Goal: Information Seeking & Learning: Learn about a topic

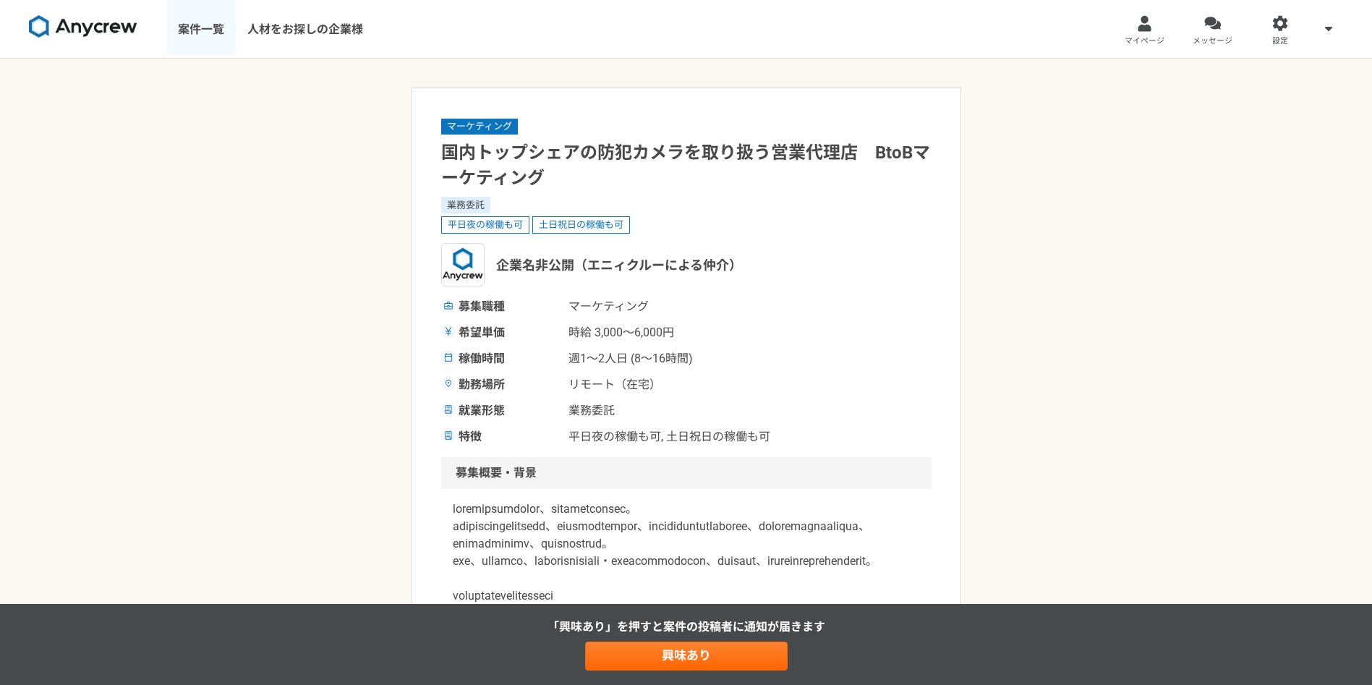
click at [224, 43] on link "案件一覧" at bounding box center [200, 29] width 69 height 58
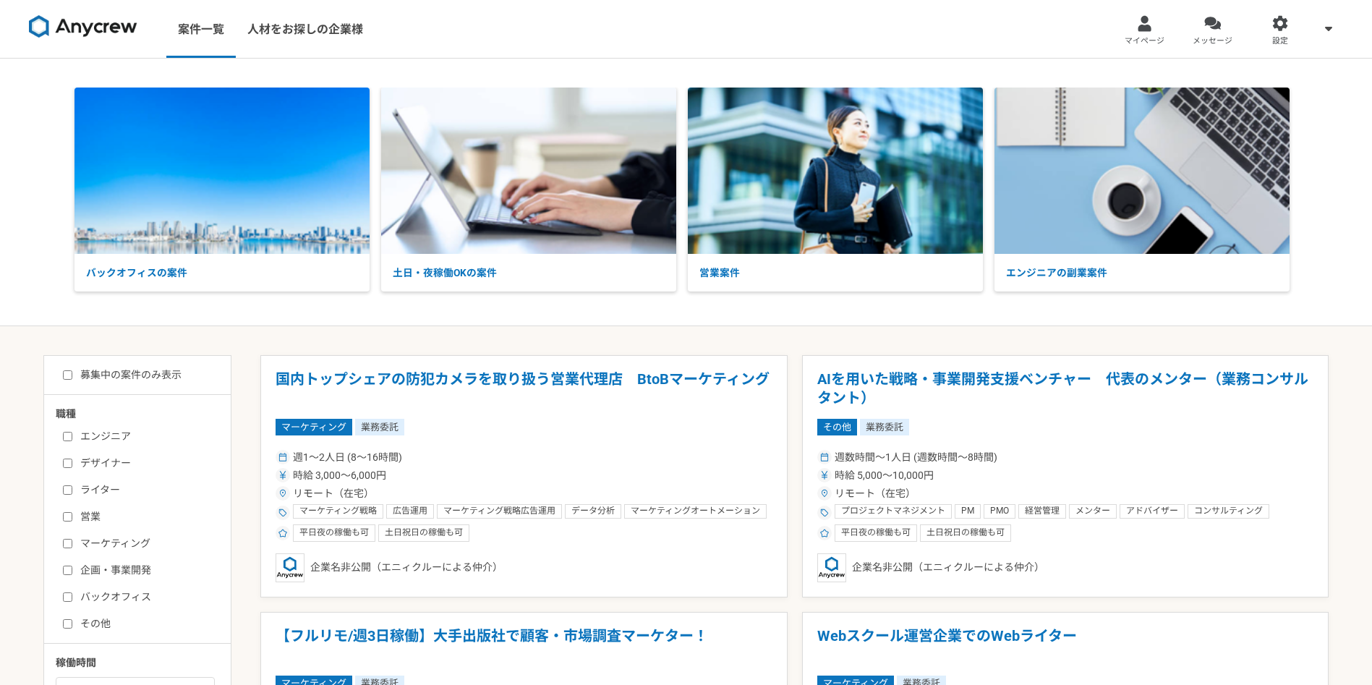
click at [65, 456] on input "営業" at bounding box center [67, 516] width 9 height 9
checkbox input "true"
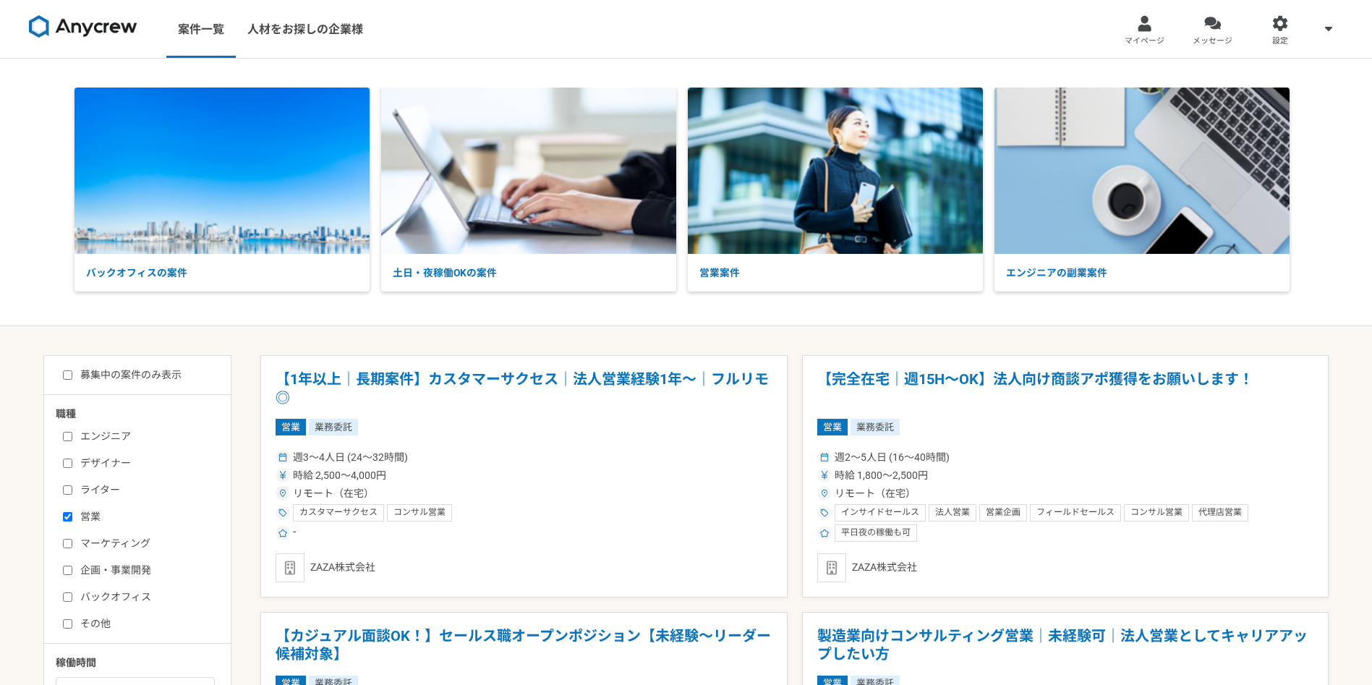
click at [72, 456] on input "マーケティング" at bounding box center [67, 543] width 9 height 9
checkbox input "true"
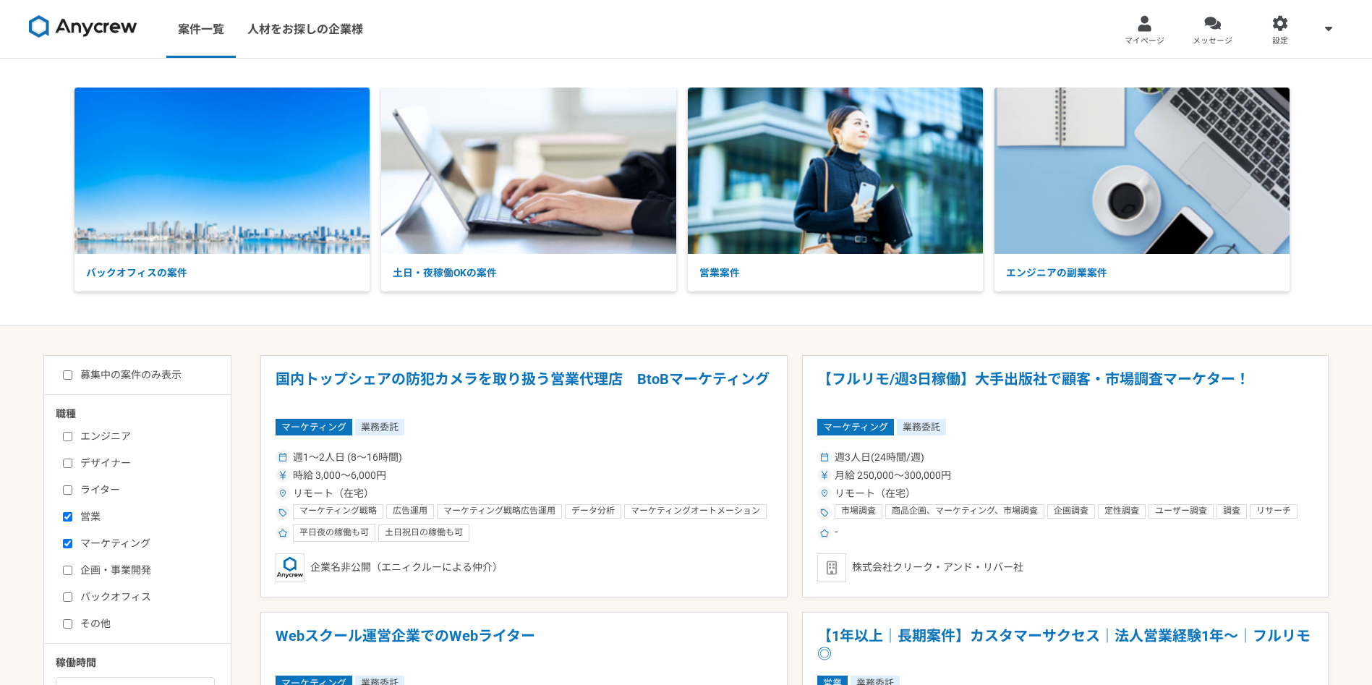
click at [69, 456] on input "企画・事業開発" at bounding box center [67, 570] width 9 height 9
checkbox input "true"
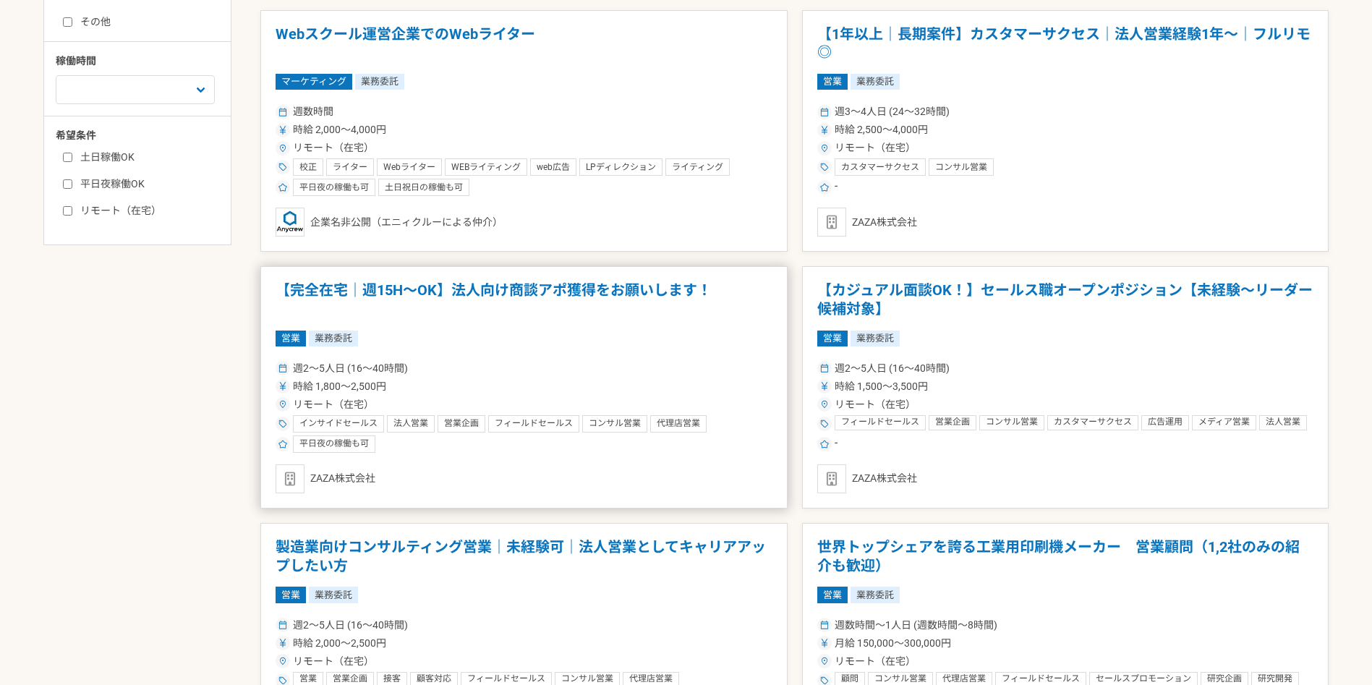
scroll to position [760, 0]
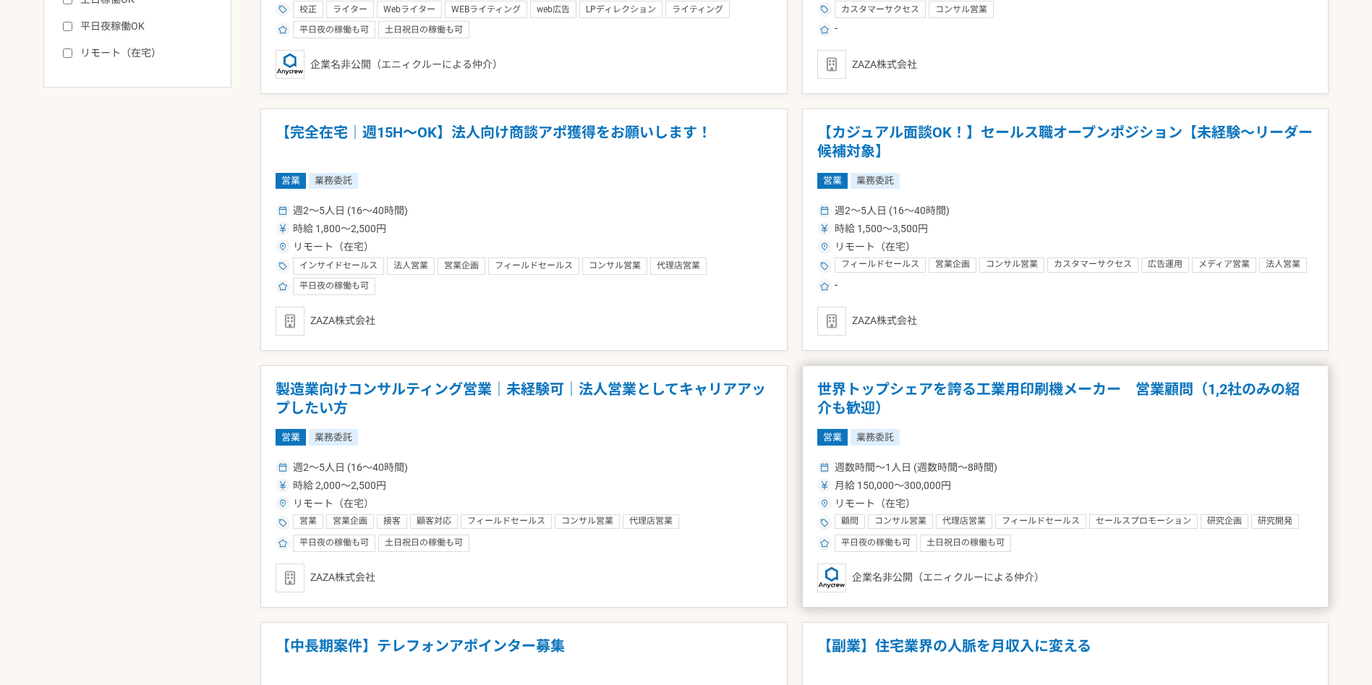
click at [856, 393] on h1 "世界トップシェアを誇る工業用印刷機メーカー　営業顧問（1,2社のみの紹介も歓迎）" at bounding box center [1065, 398] width 497 height 37
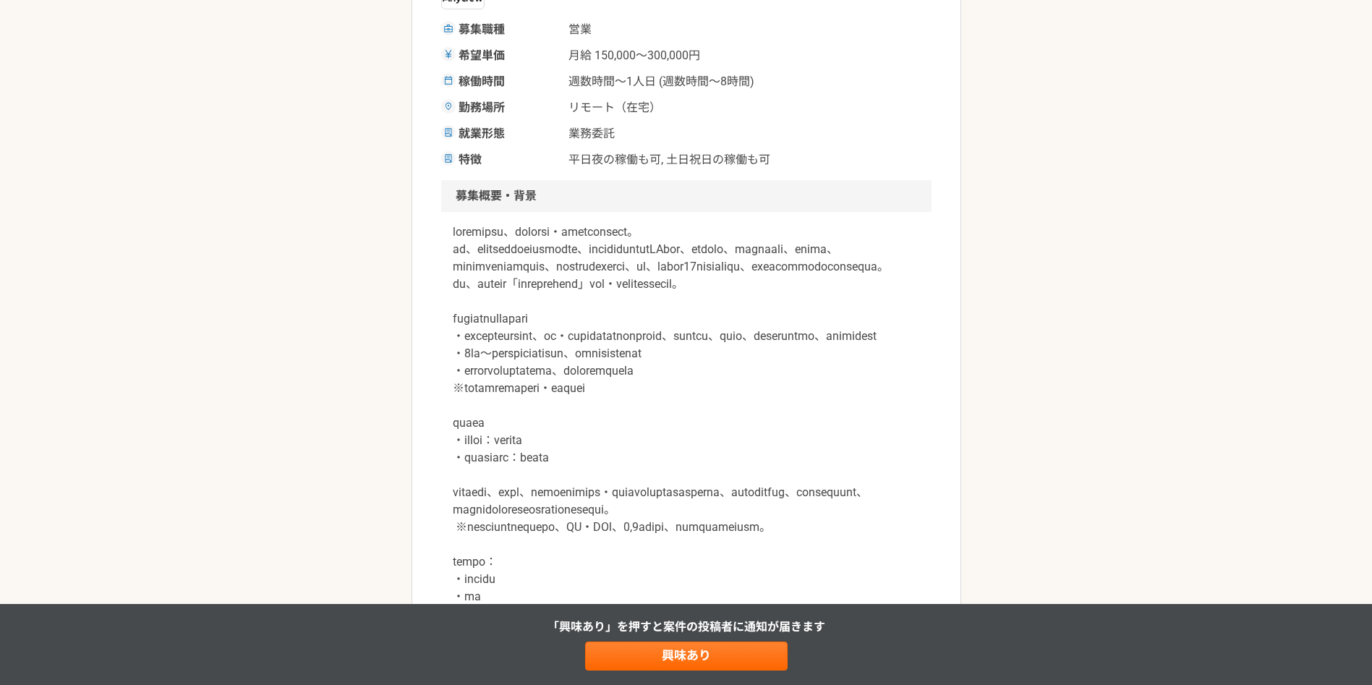
scroll to position [326, 0]
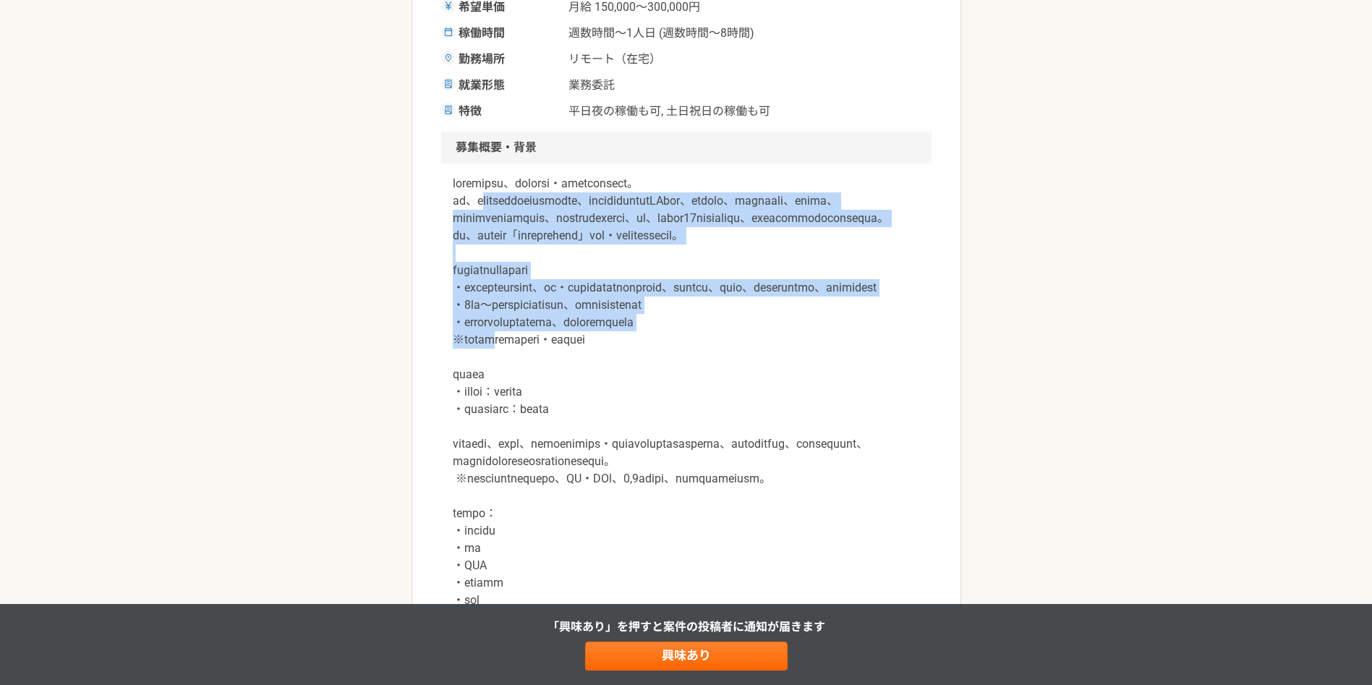
drag, startPoint x: 501, startPoint y: 201, endPoint x: 524, endPoint y: 396, distance: 196.8
click at [524, 396] on p at bounding box center [686, 505] width 467 height 660
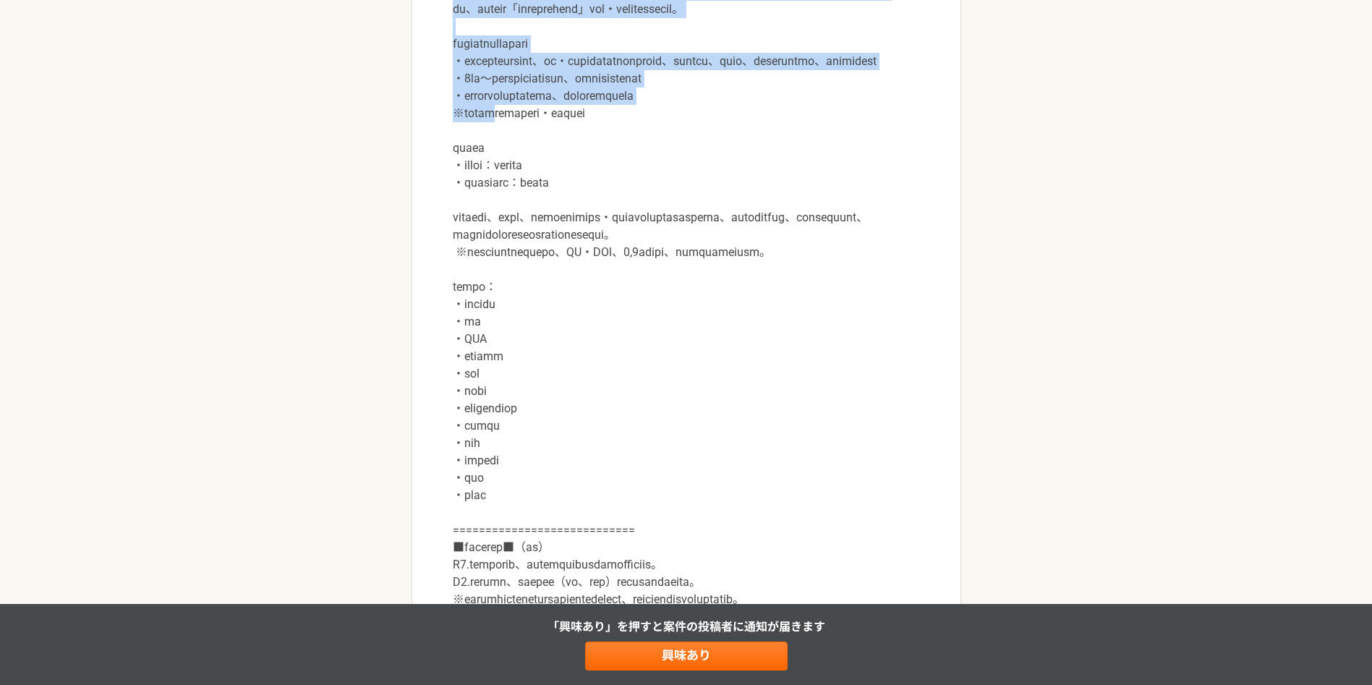
scroll to position [651, 0]
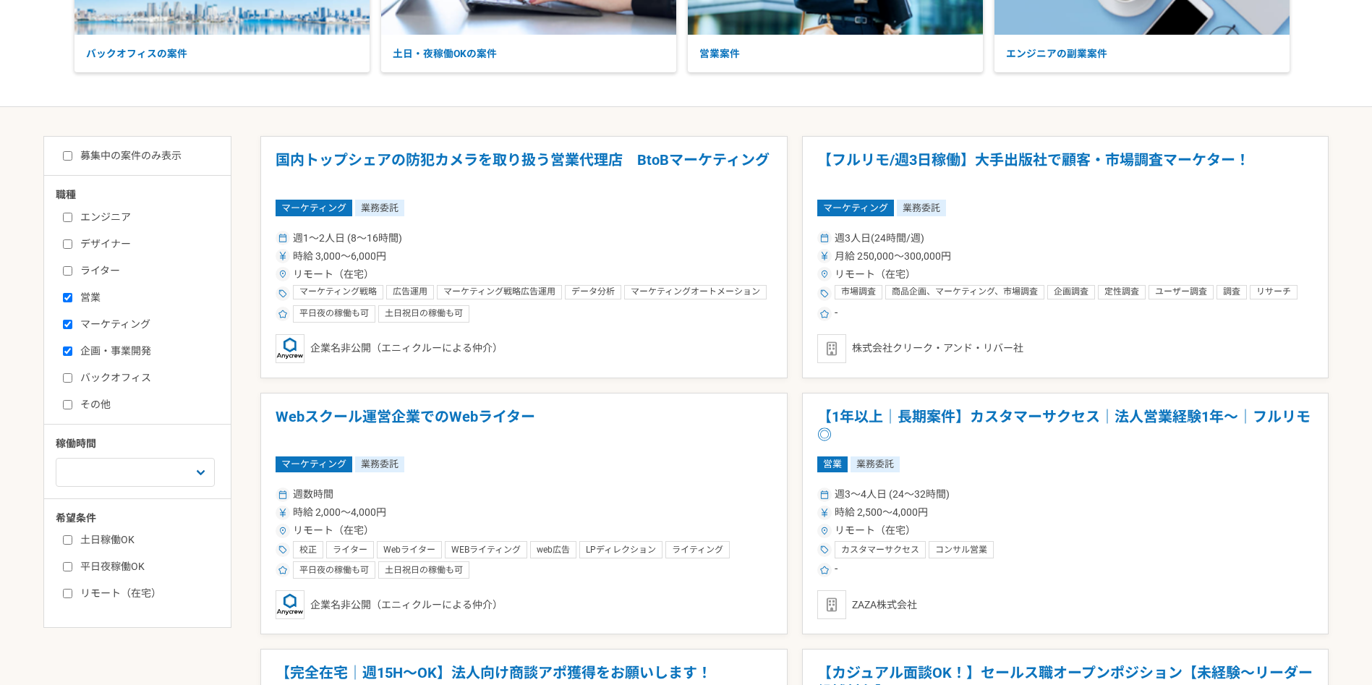
scroll to position [217, 0]
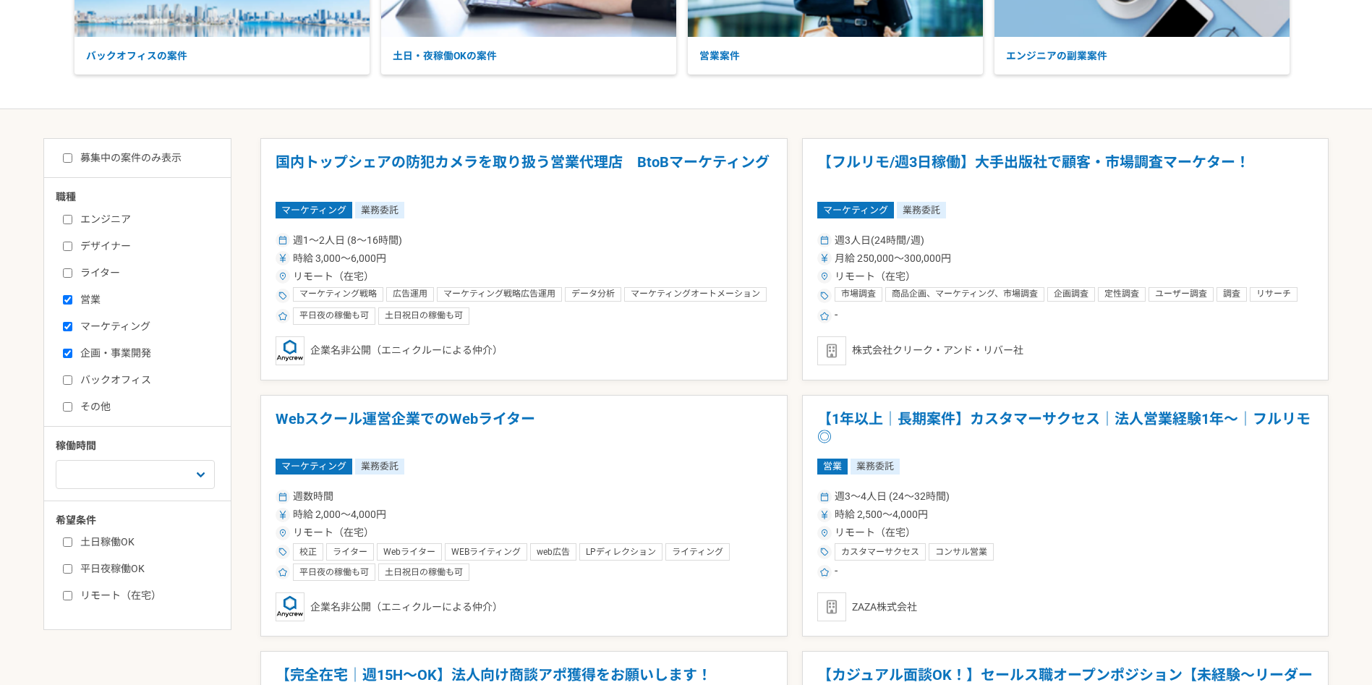
click at [75, 159] on label "募集中の案件のみ表示" at bounding box center [122, 157] width 119 height 15
click at [72, 159] on input "募集中の案件のみ表示" at bounding box center [67, 157] width 9 height 9
checkbox input "true"
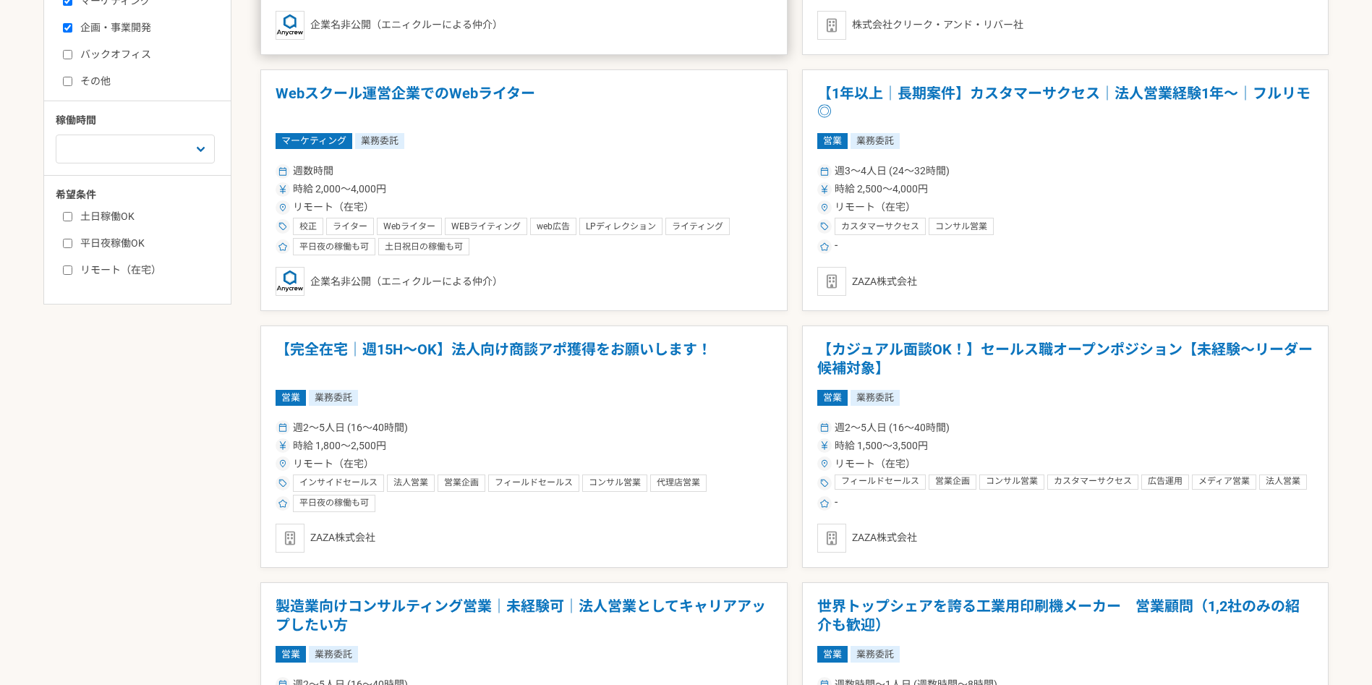
scroll to position [977, 0]
